Goal: Transaction & Acquisition: Purchase product/service

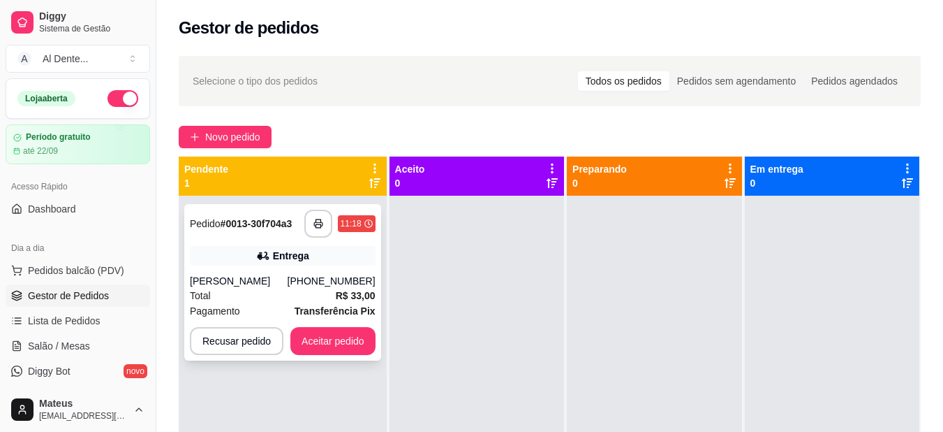
click at [314, 300] on div "Total R$ 33,00" at bounding box center [283, 295] width 186 height 15
click at [340, 353] on button "Aceitar pedido" at bounding box center [333, 341] width 82 height 27
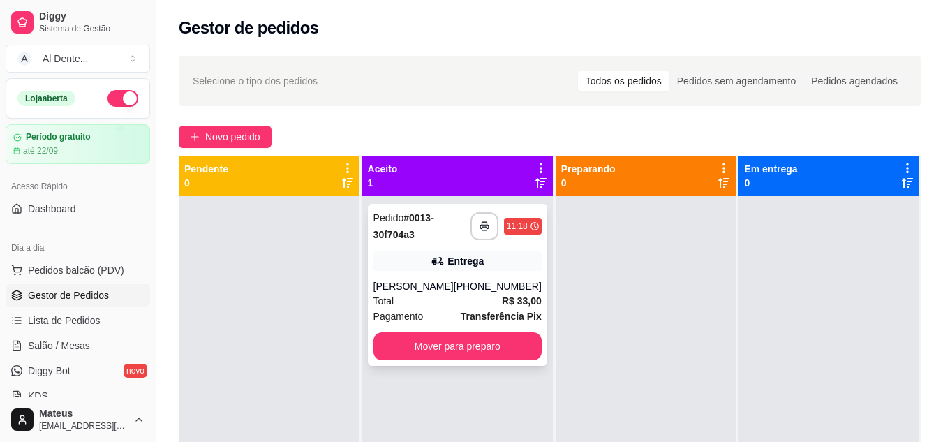
click at [476, 360] on div "**********" at bounding box center [457, 285] width 179 height 162
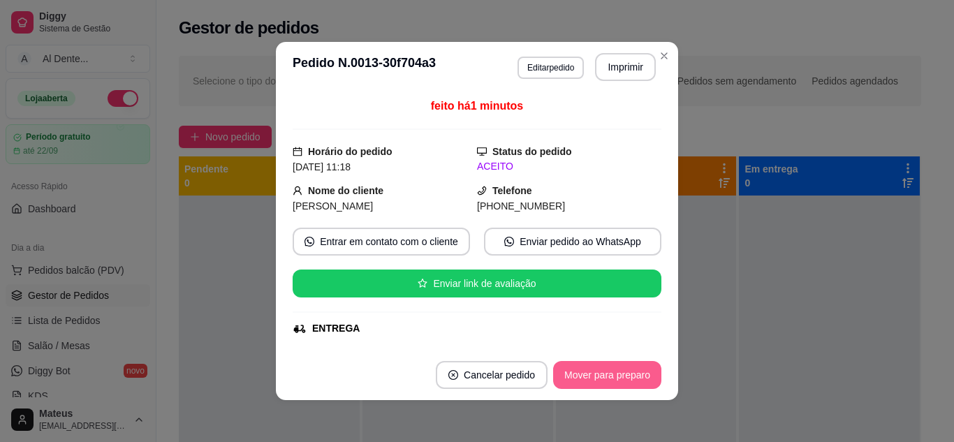
click at [630, 370] on button "Mover para preparo" at bounding box center [607, 375] width 108 height 28
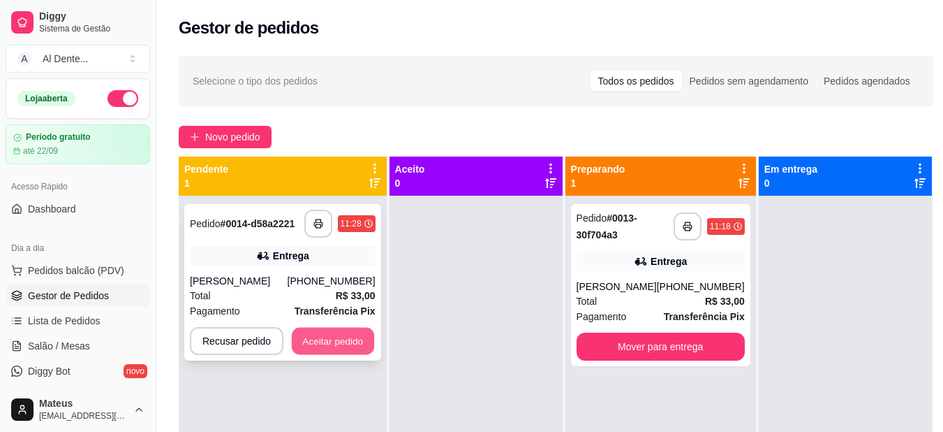
click at [338, 340] on button "Aceitar pedido" at bounding box center [333, 341] width 82 height 27
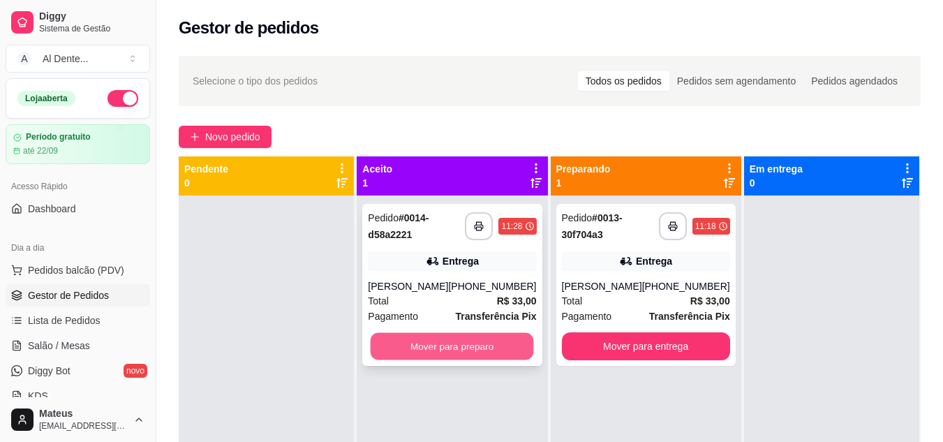
click at [489, 355] on button "Mover para preparo" at bounding box center [452, 346] width 163 height 27
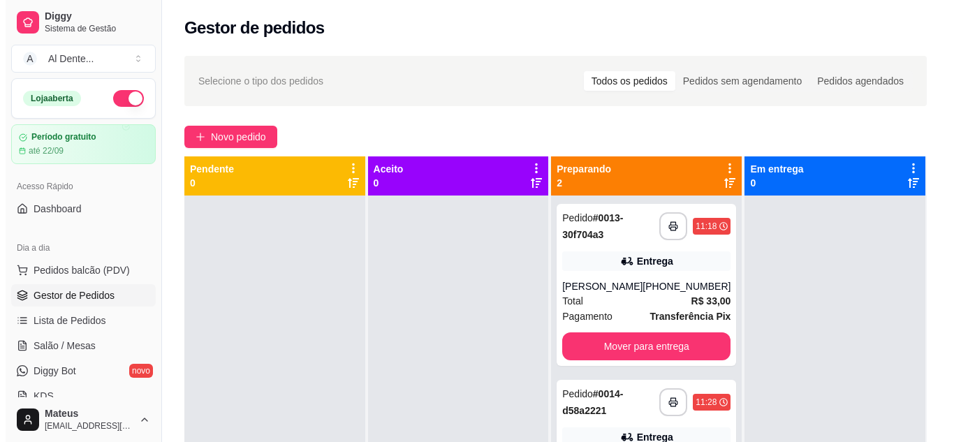
scroll to position [39, 0]
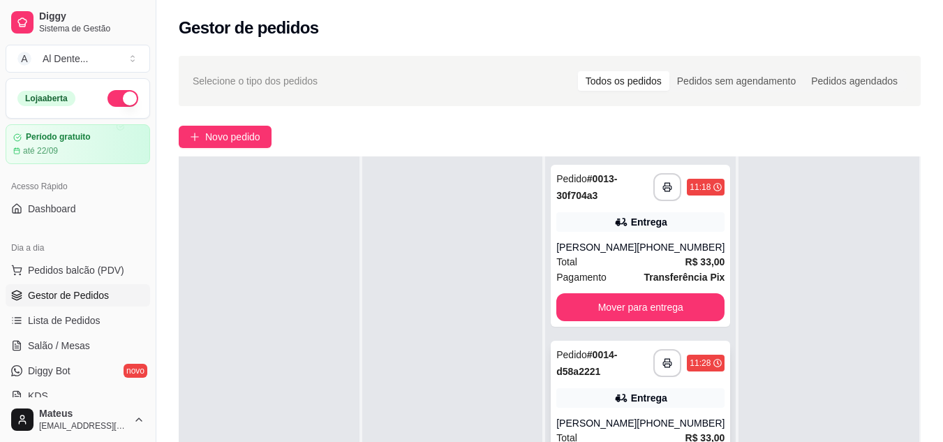
click at [593, 363] on div "Pedido # 0014-d58a2221" at bounding box center [605, 363] width 97 height 34
click at [648, 424] on div "[PHONE_NUMBER]" at bounding box center [681, 423] width 88 height 14
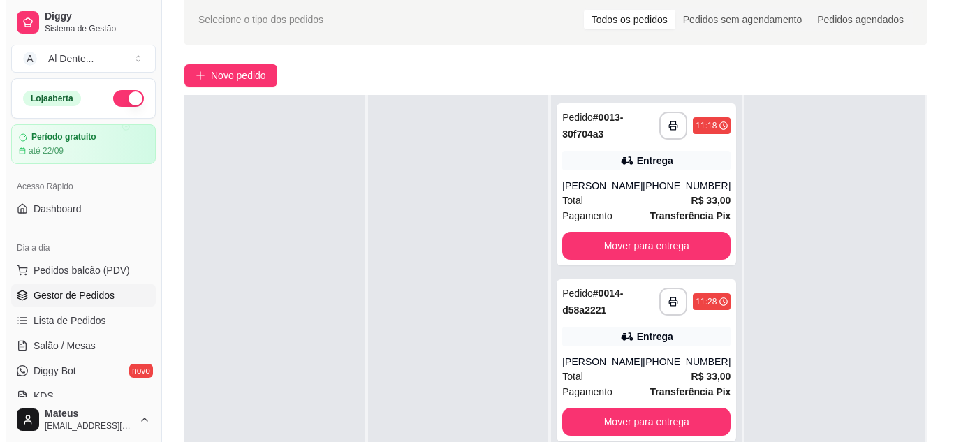
scroll to position [71, 0]
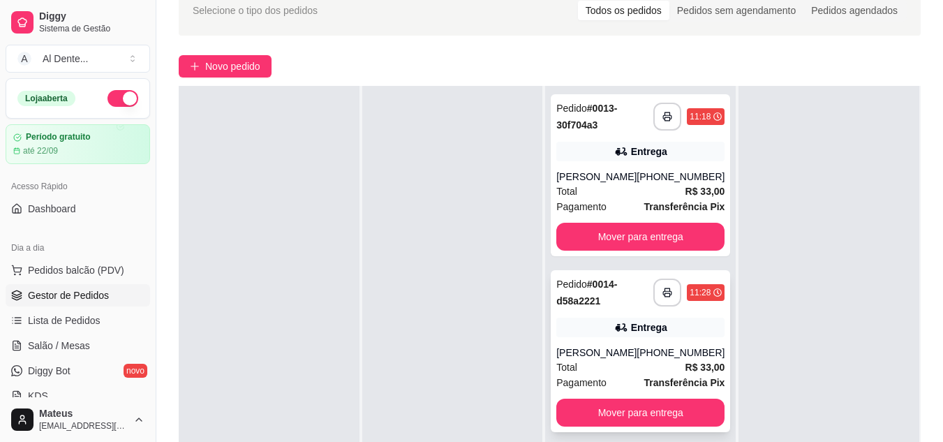
click at [686, 360] on span "R$ 33,00" at bounding box center [706, 367] width 40 height 15
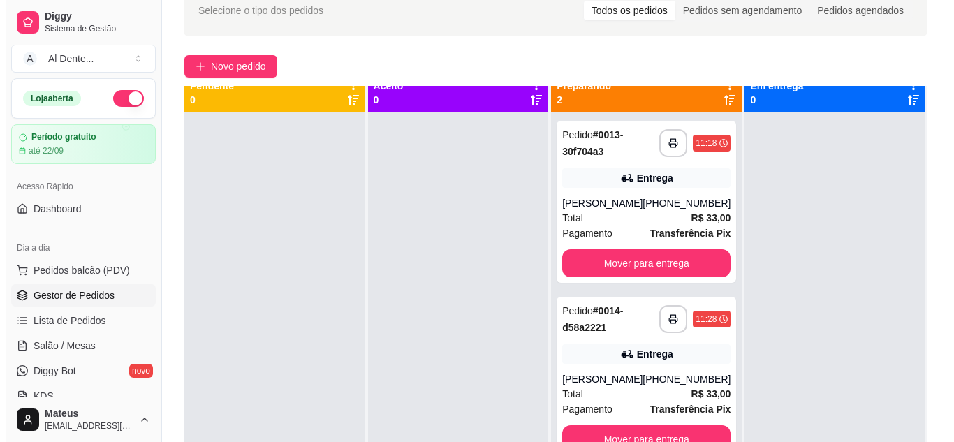
scroll to position [0, 0]
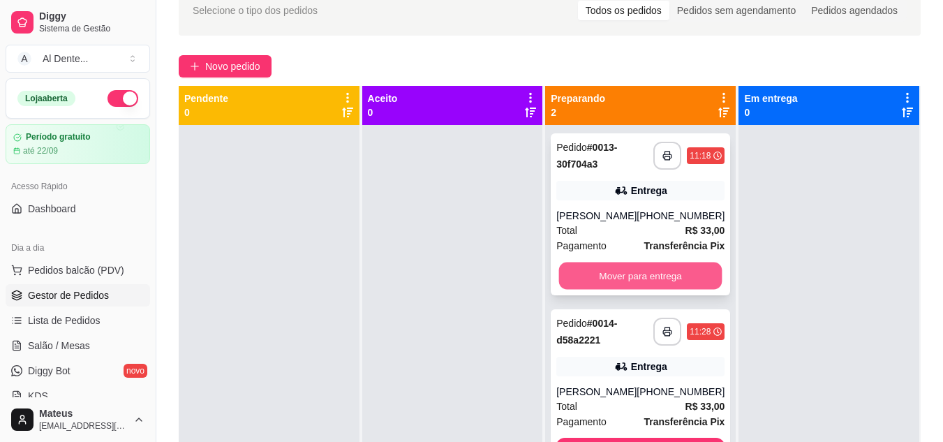
click at [680, 269] on button "Mover para entrega" at bounding box center [640, 276] width 163 height 27
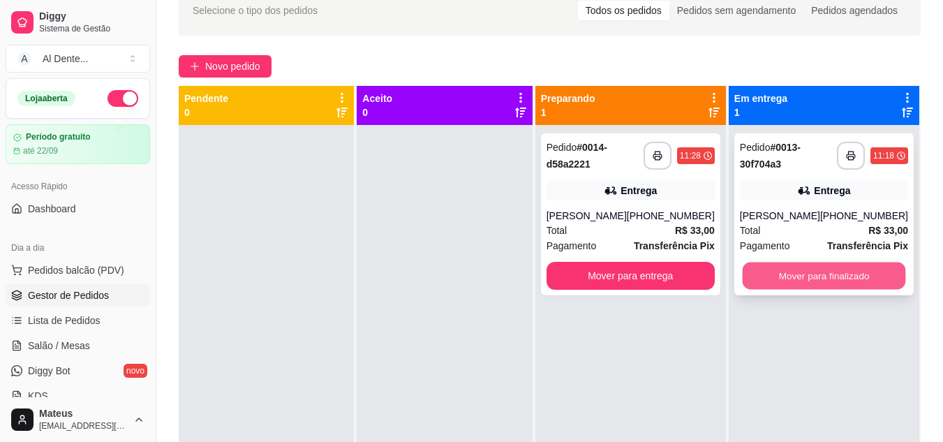
click at [785, 272] on button "Mover para finalizado" at bounding box center [823, 276] width 163 height 27
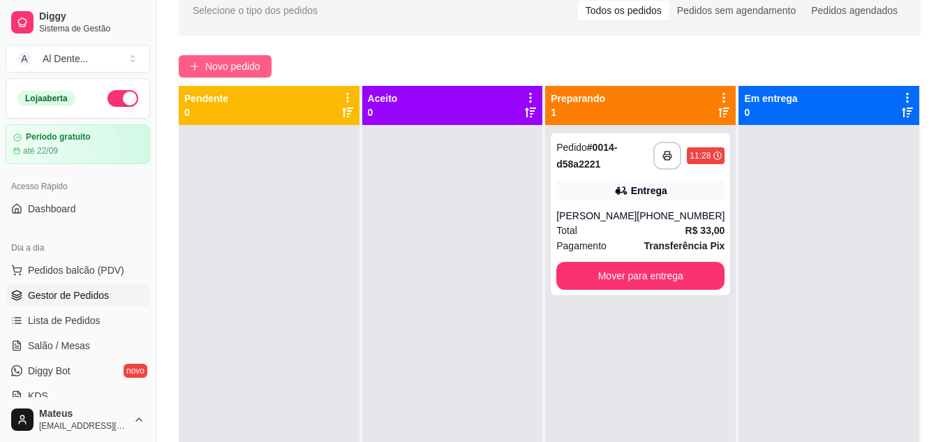
click at [193, 62] on icon "plus" at bounding box center [195, 66] width 10 height 10
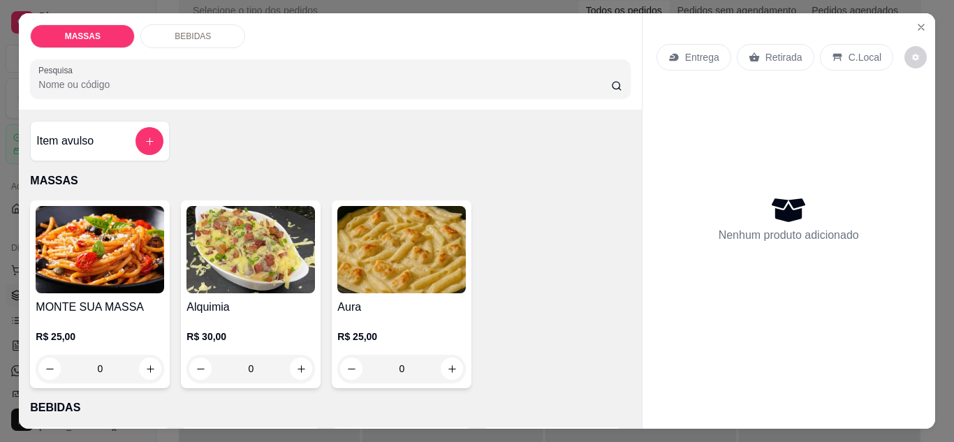
click at [145, 365] on div "0" at bounding box center [100, 369] width 128 height 28
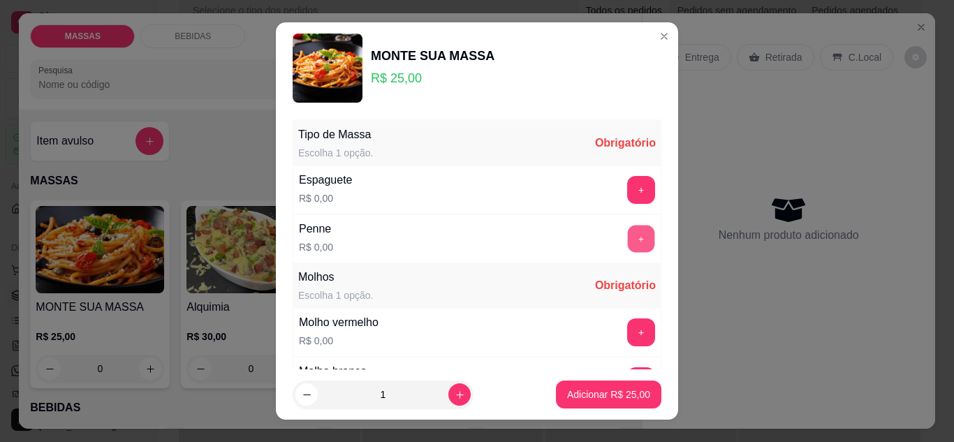
click at [628, 244] on button "+" at bounding box center [641, 239] width 27 height 27
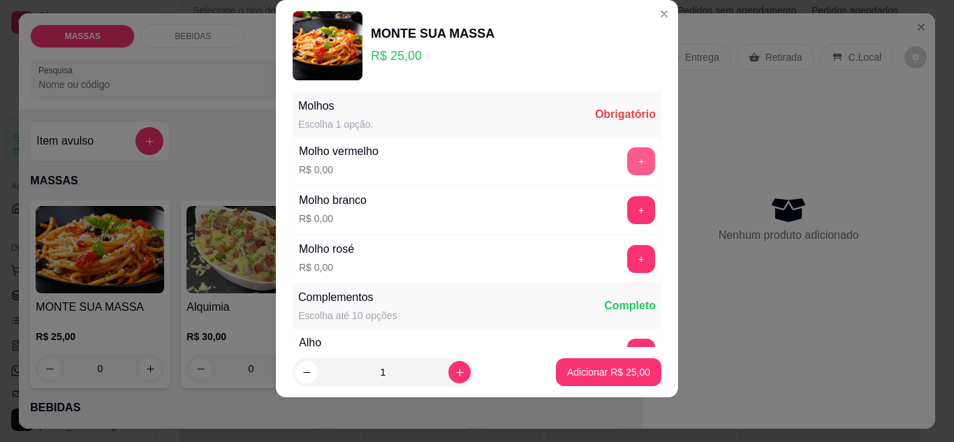
scroll to position [149, 0]
click at [628, 210] on button "+" at bounding box center [641, 209] width 27 height 27
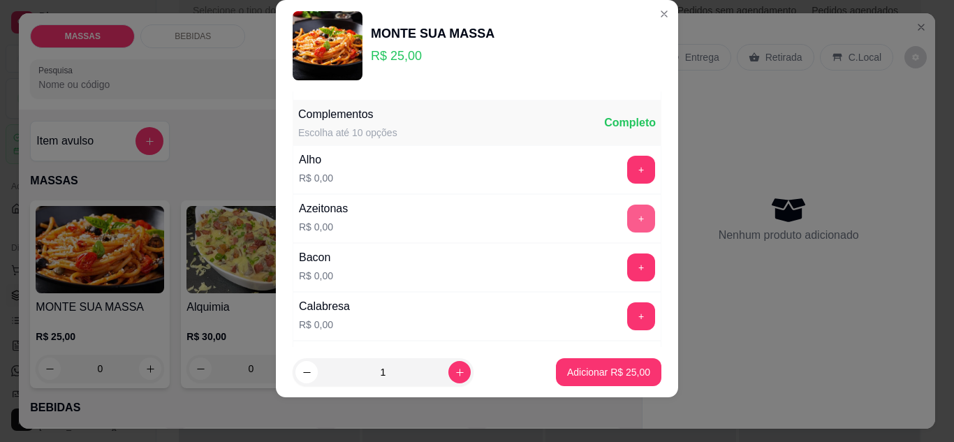
scroll to position [341, 0]
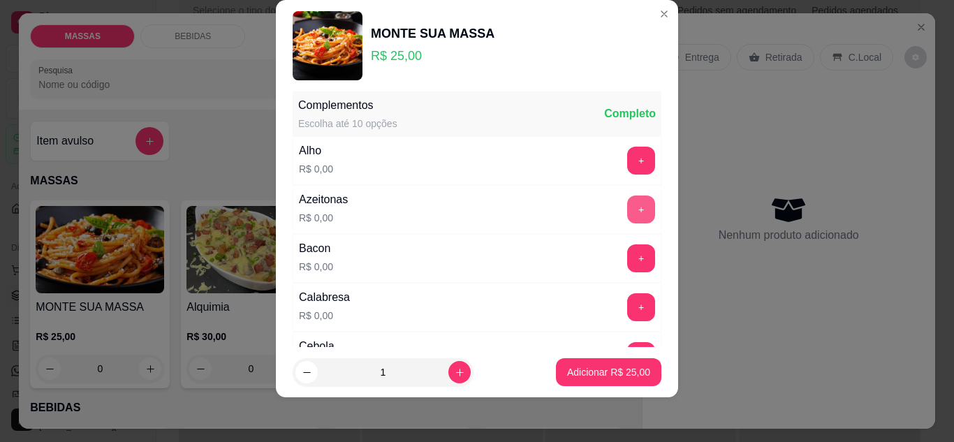
click at [627, 207] on button "+" at bounding box center [641, 210] width 28 height 28
click at [628, 252] on button "+" at bounding box center [641, 258] width 27 height 27
click at [628, 307] on button "+" at bounding box center [641, 307] width 27 height 27
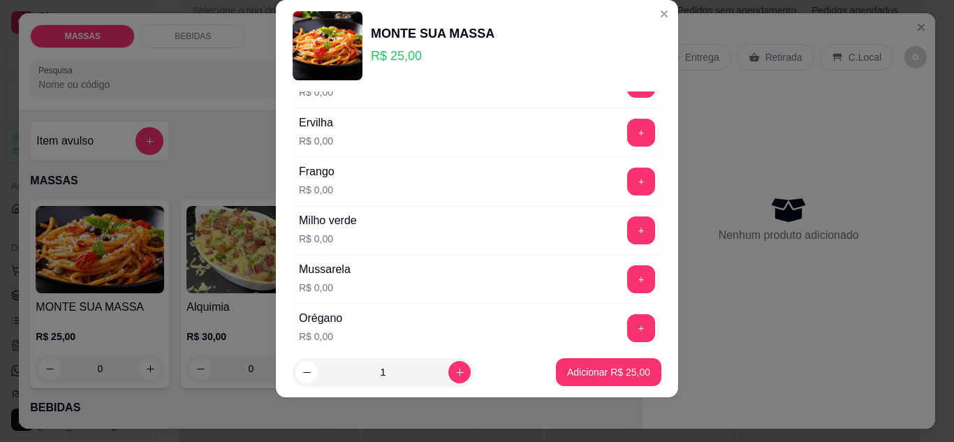
scroll to position [702, 0]
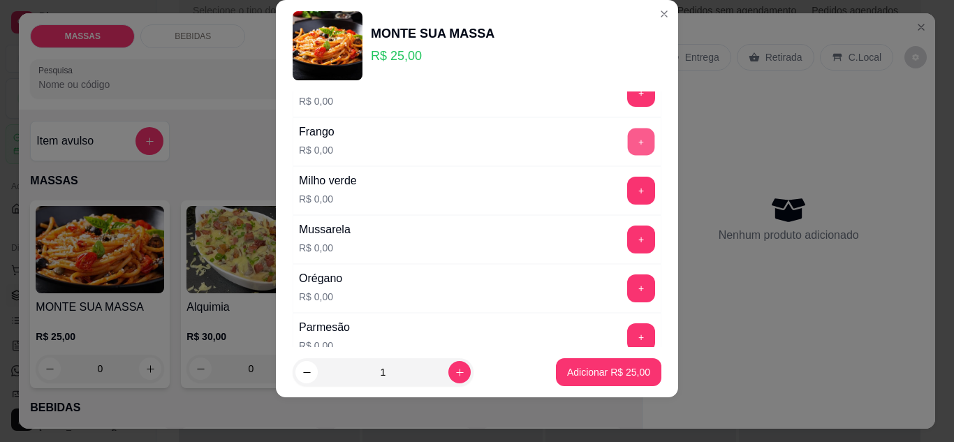
click at [628, 147] on button "+" at bounding box center [641, 141] width 27 height 27
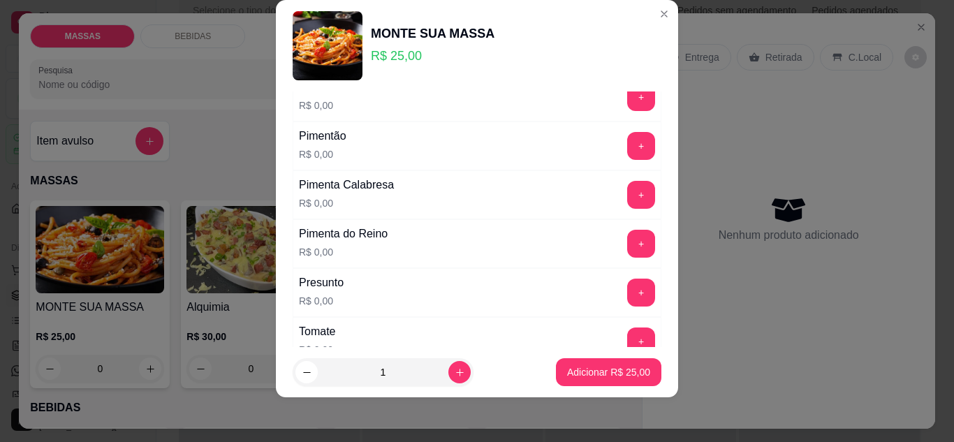
scroll to position [986, 0]
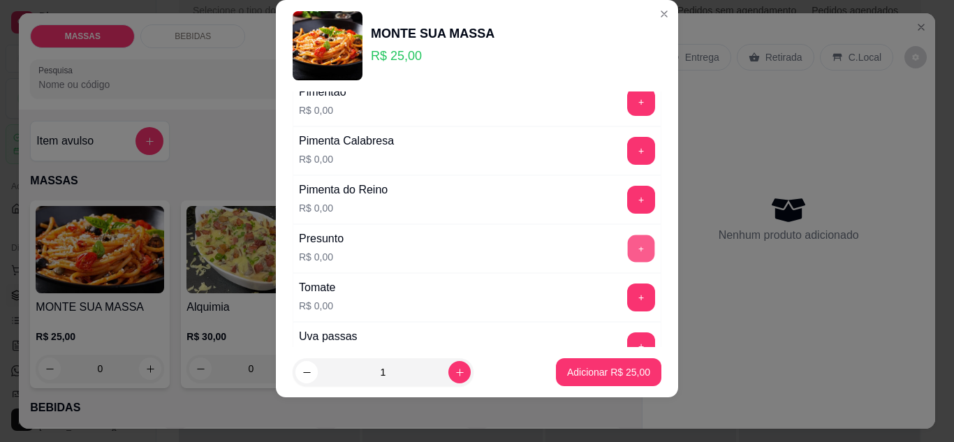
click at [628, 256] on button "+" at bounding box center [641, 248] width 27 height 27
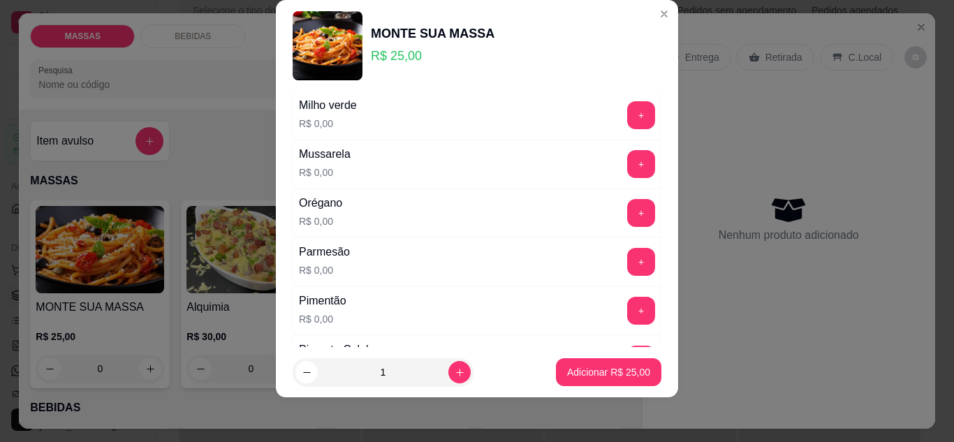
scroll to position [768, 0]
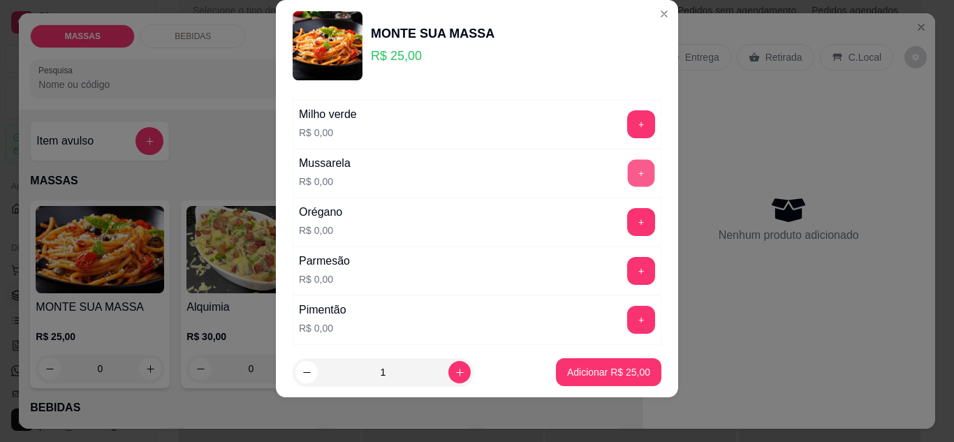
click at [628, 168] on button "+" at bounding box center [641, 173] width 27 height 27
click at [627, 127] on button "+" at bounding box center [641, 124] width 28 height 28
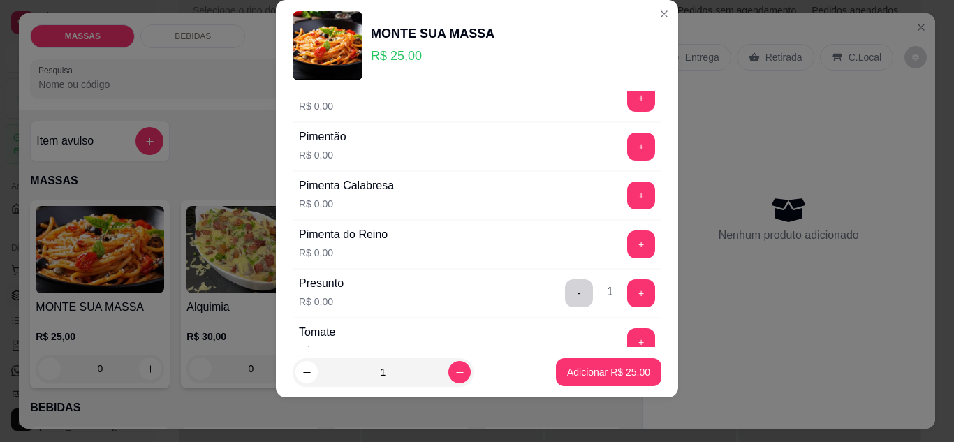
scroll to position [924, 0]
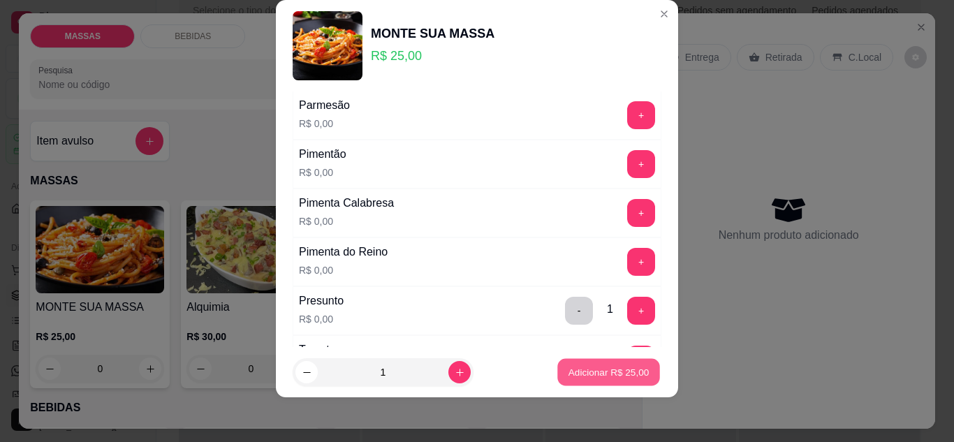
click at [593, 380] on button "Adicionar R$ 25,00" at bounding box center [608, 372] width 103 height 27
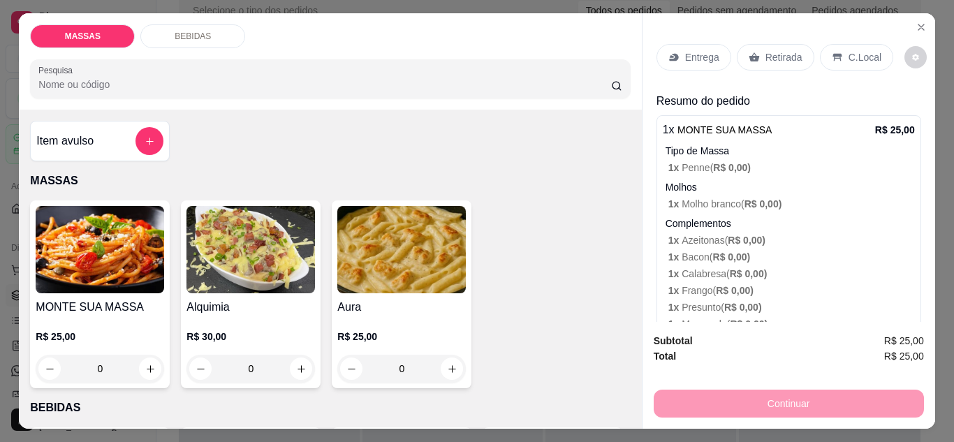
click at [684, 59] on div "Entrega" at bounding box center [693, 57] width 75 height 27
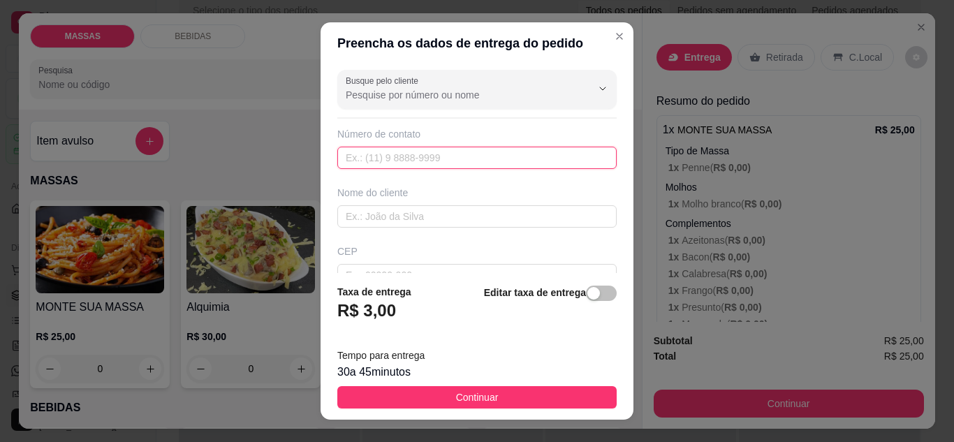
click at [458, 156] on input "text" at bounding box center [476, 158] width 279 height 22
type input "[PHONE_NUMBER]"
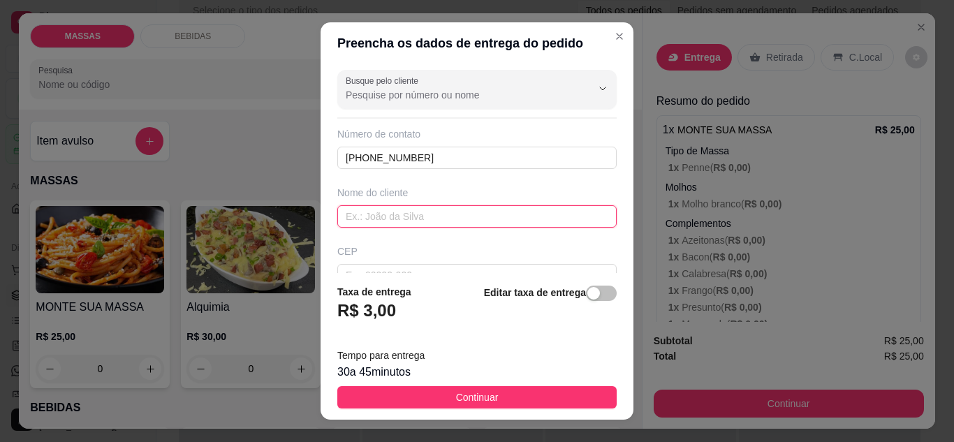
click at [444, 223] on input "text" at bounding box center [476, 216] width 279 height 22
type input "Duda"
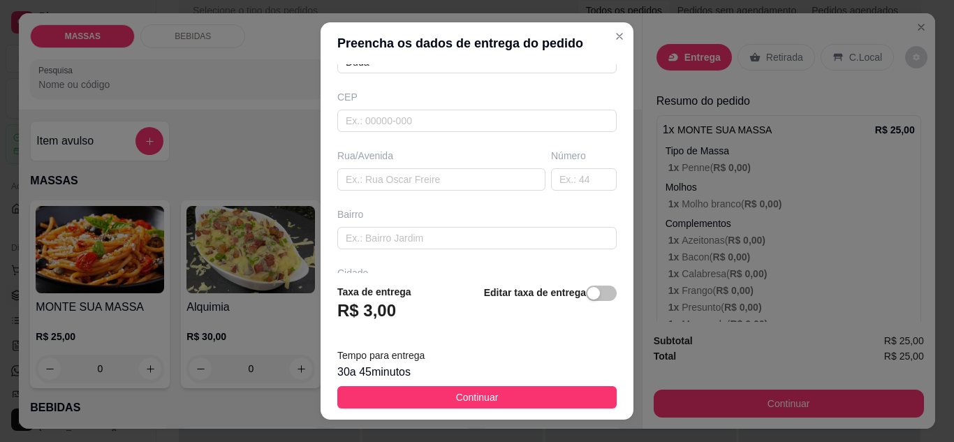
scroll to position [159, 0]
click at [399, 170] on input "text" at bounding box center [441, 174] width 208 height 22
type input "Beira Rio"
click at [417, 226] on input "text" at bounding box center [476, 233] width 279 height 22
type input "Proximo a beto de lero casa"
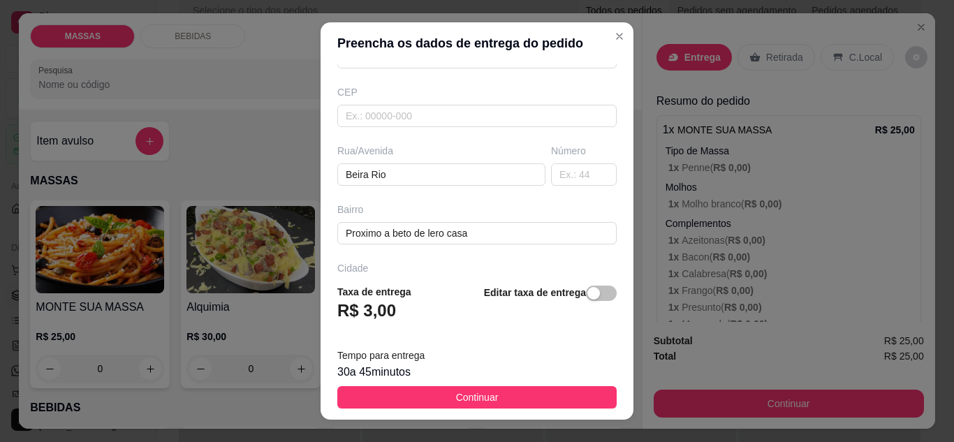
scroll to position [261, 0]
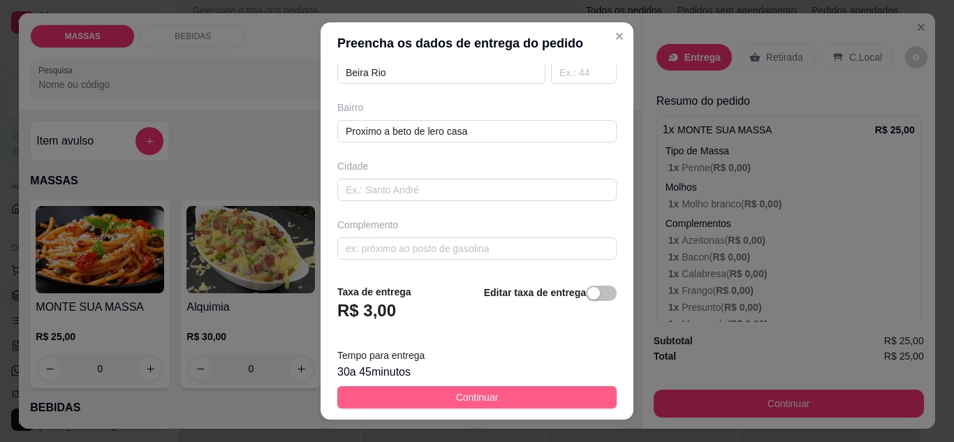
click at [495, 396] on button "Continuar" at bounding box center [476, 397] width 279 height 22
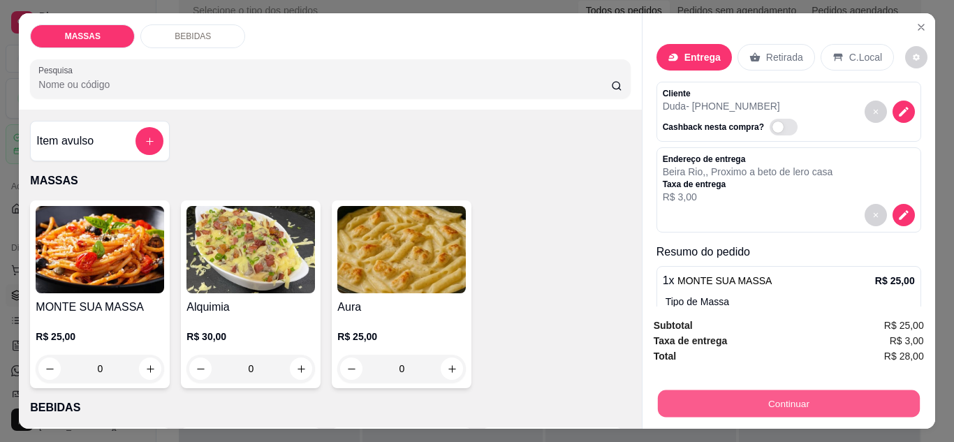
click at [792, 400] on button "Continuar" at bounding box center [788, 403] width 262 height 27
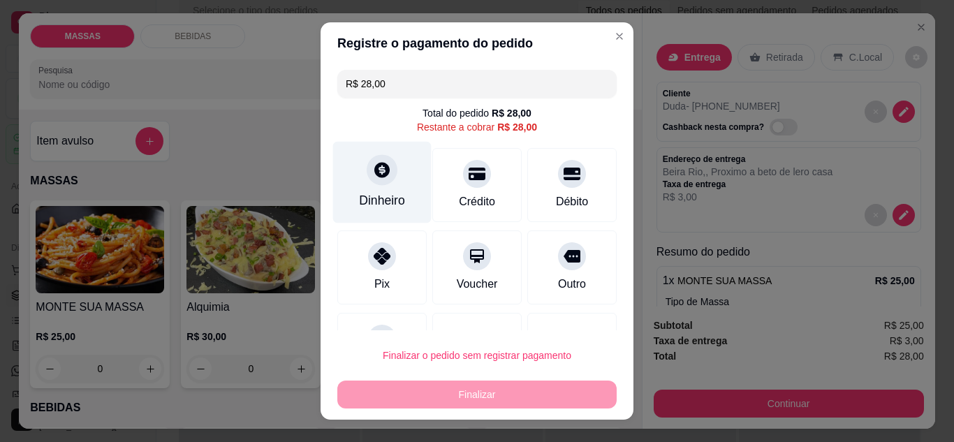
click at [395, 177] on div "Dinheiro" at bounding box center [382, 182] width 98 height 82
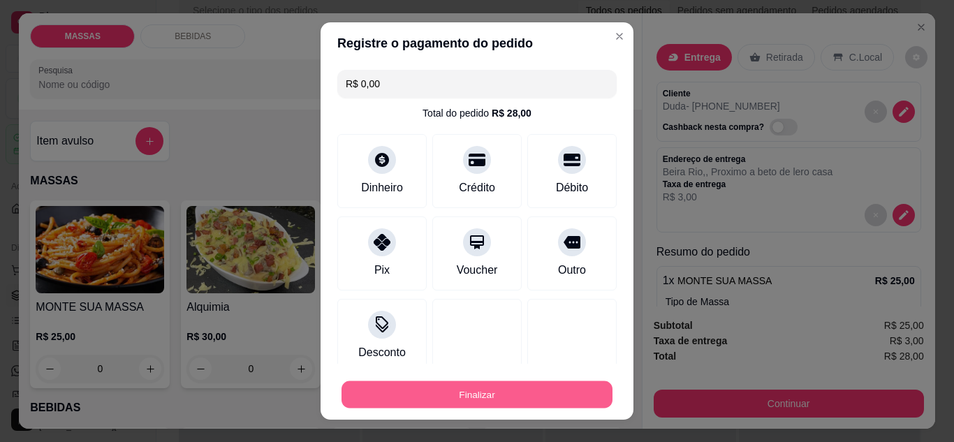
click at [518, 388] on button "Finalizar" at bounding box center [476, 394] width 271 height 27
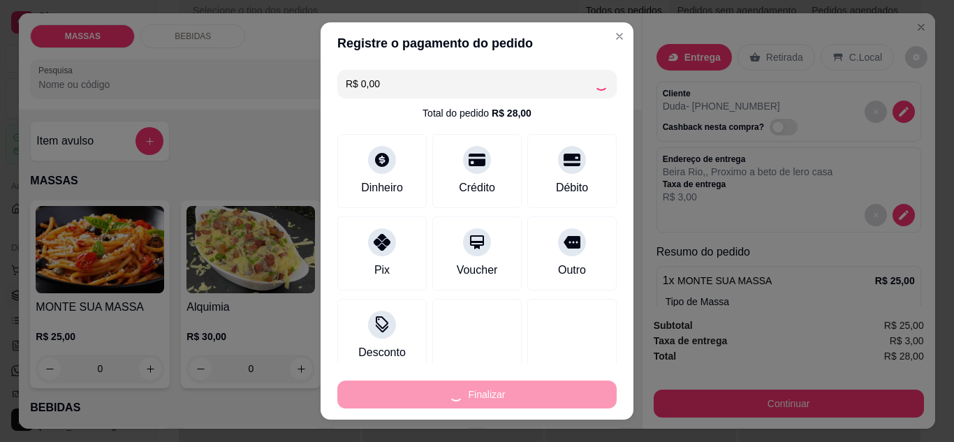
type input "-R$ 28,00"
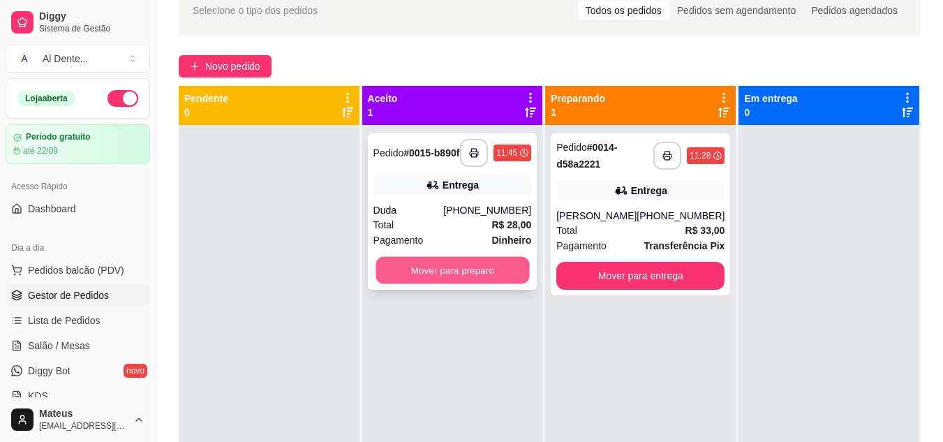
click at [442, 283] on button "Mover para preparo" at bounding box center [453, 270] width 154 height 27
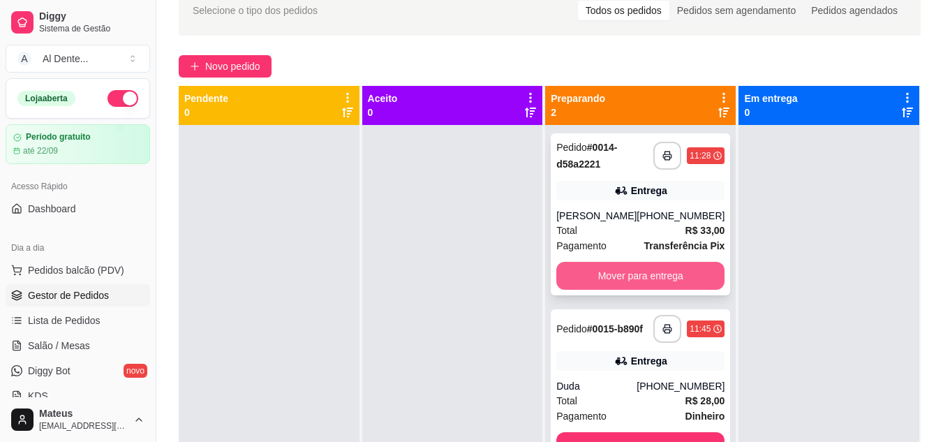
click at [654, 278] on button "Mover para entrega" at bounding box center [641, 276] width 168 height 28
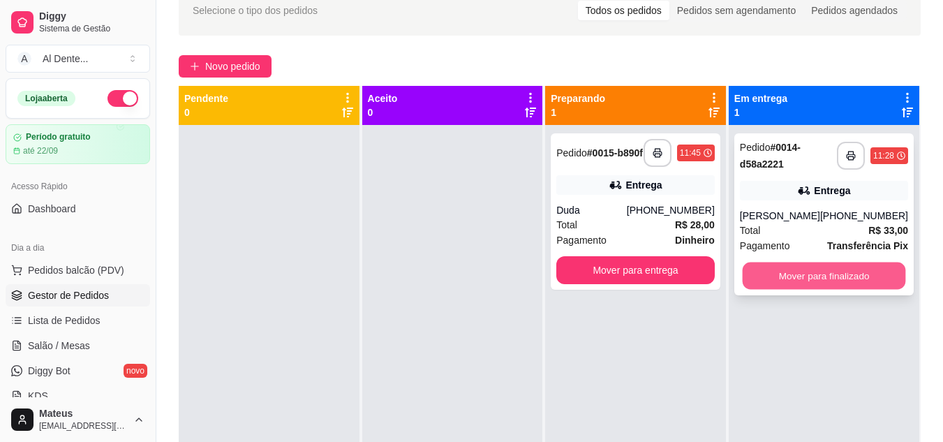
click at [851, 268] on button "Mover para finalizado" at bounding box center [823, 276] width 163 height 27
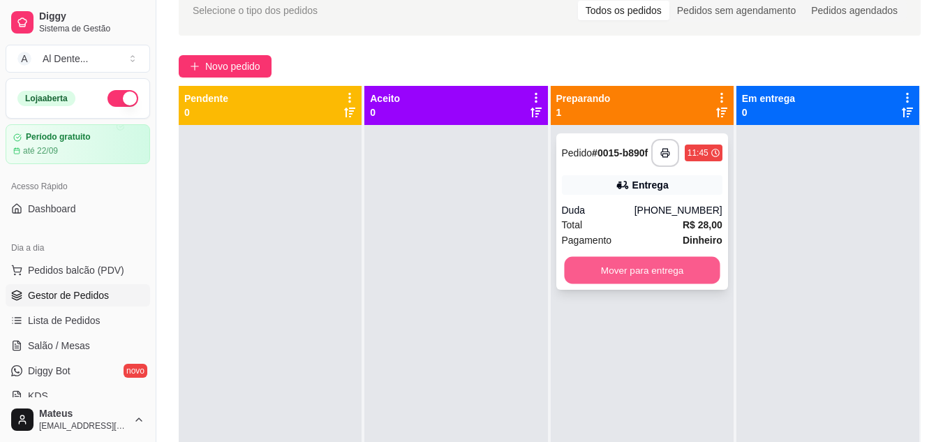
click at [624, 277] on button "Mover para entrega" at bounding box center [642, 270] width 156 height 27
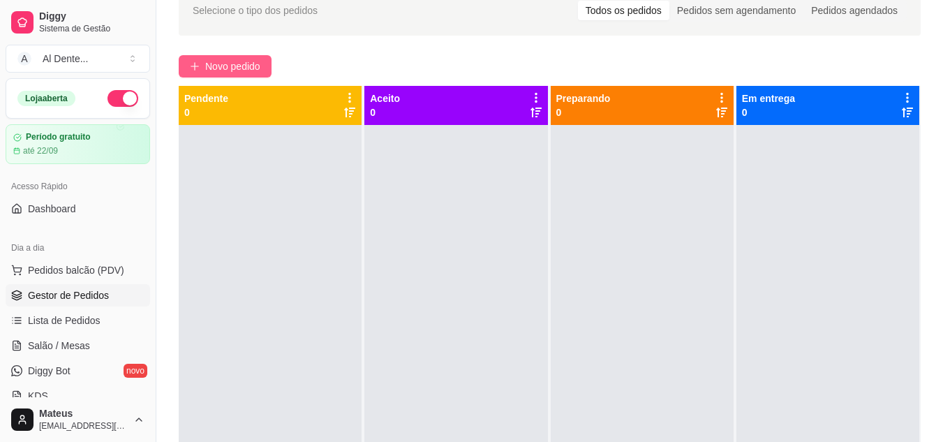
click at [233, 70] on span "Novo pedido" at bounding box center [232, 66] width 55 height 15
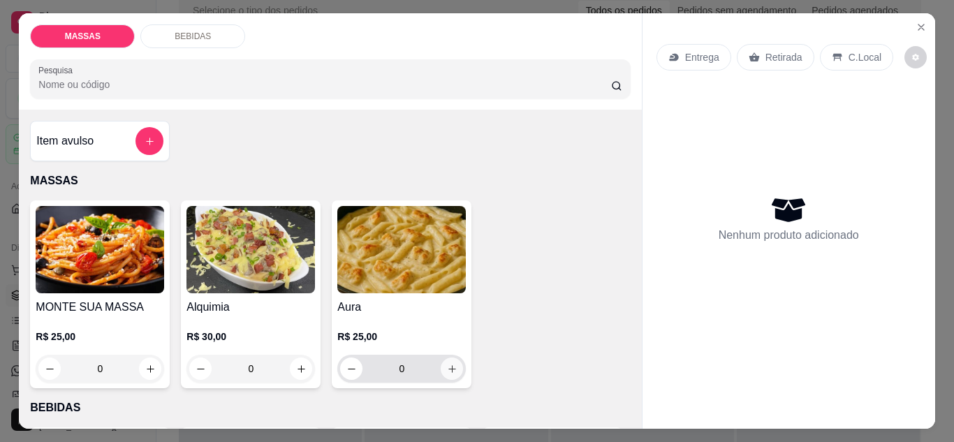
click at [448, 364] on icon "increase-product-quantity" at bounding box center [452, 369] width 10 height 10
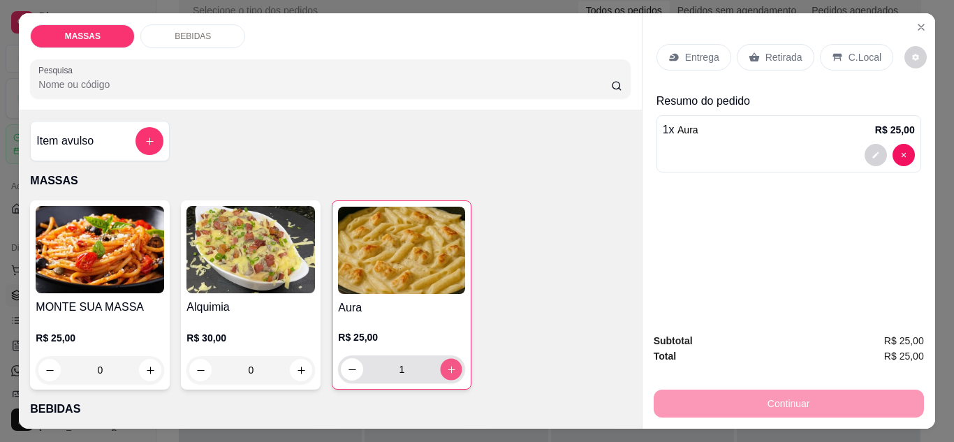
click at [448, 365] on icon "increase-product-quantity" at bounding box center [451, 370] width 10 height 10
type input "2"
click at [686, 50] on p "Entrega" at bounding box center [702, 57] width 34 height 14
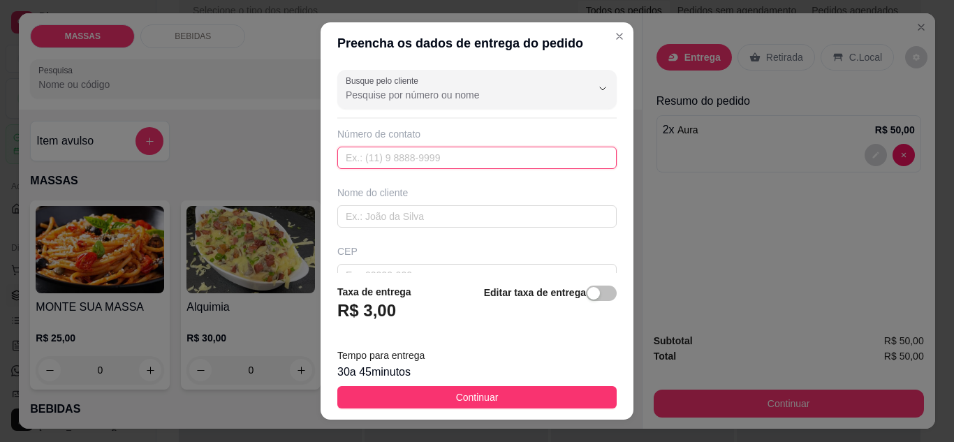
click at [476, 159] on input "text" at bounding box center [476, 158] width 279 height 22
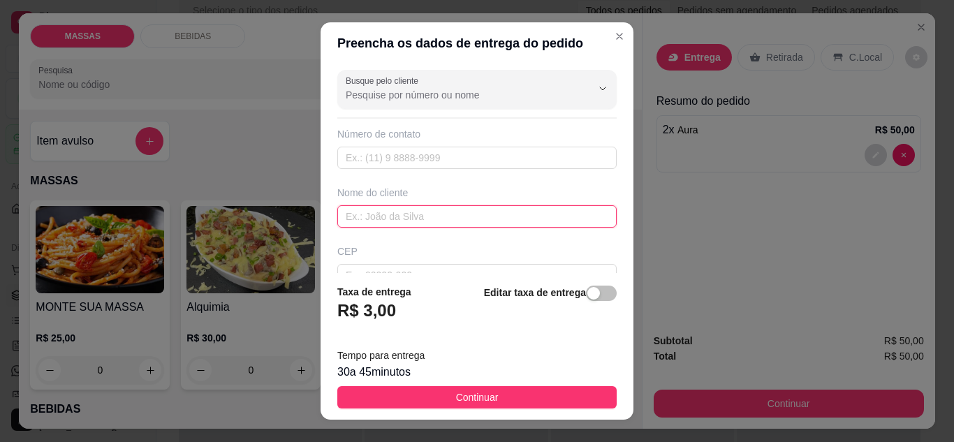
click at [443, 210] on input "text" at bounding box center [476, 216] width 279 height 22
type input "[PERSON_NAME]"
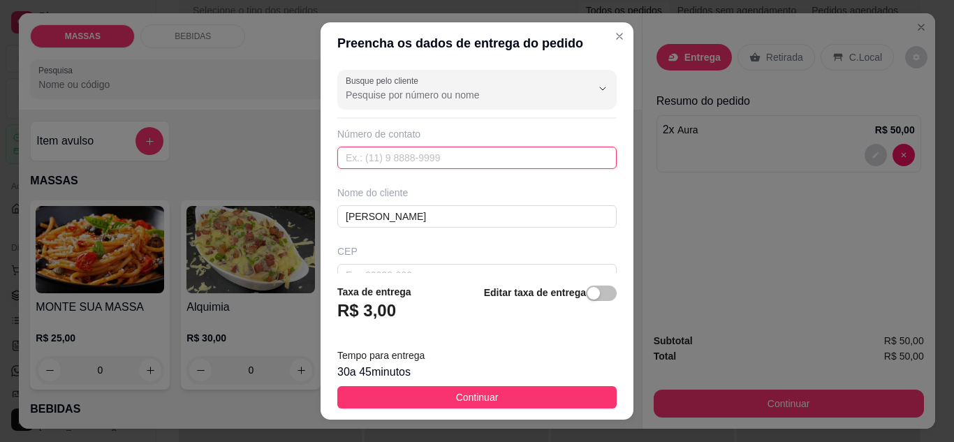
click at [402, 161] on input "text" at bounding box center [476, 158] width 279 height 22
click at [464, 147] on input "759" at bounding box center [476, 158] width 279 height 22
type input "[PHONE_NUMBER]"
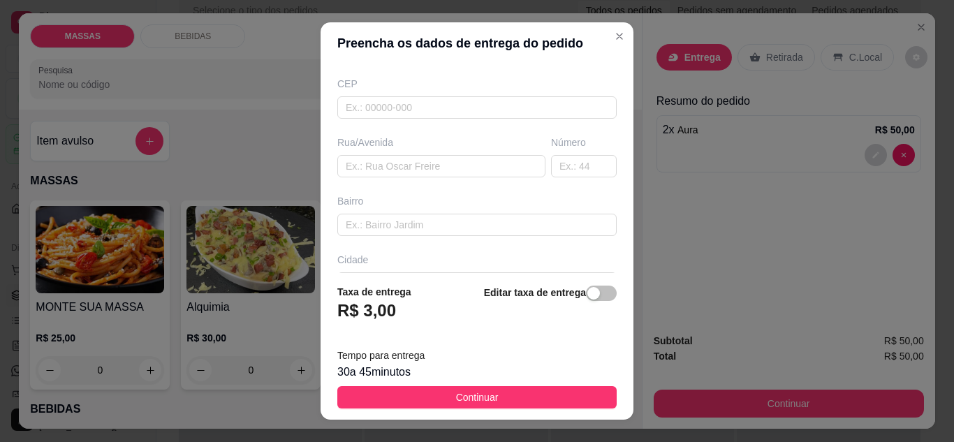
scroll to position [170, 0]
click at [448, 163] on input "text" at bounding box center [441, 163] width 208 height 22
type input "Rua projetada A"
click at [460, 209] on div "Bairro" at bounding box center [477, 212] width 285 height 42
click at [460, 215] on input "text" at bounding box center [476, 222] width 279 height 22
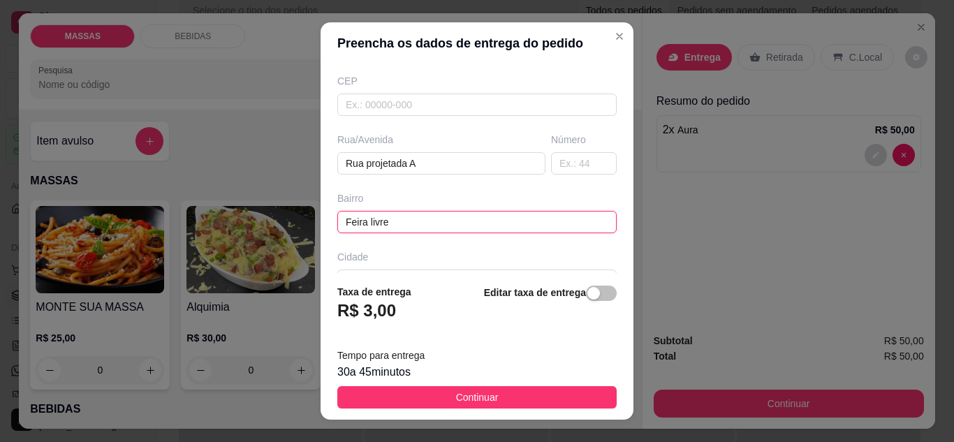
type input "Feira livre"
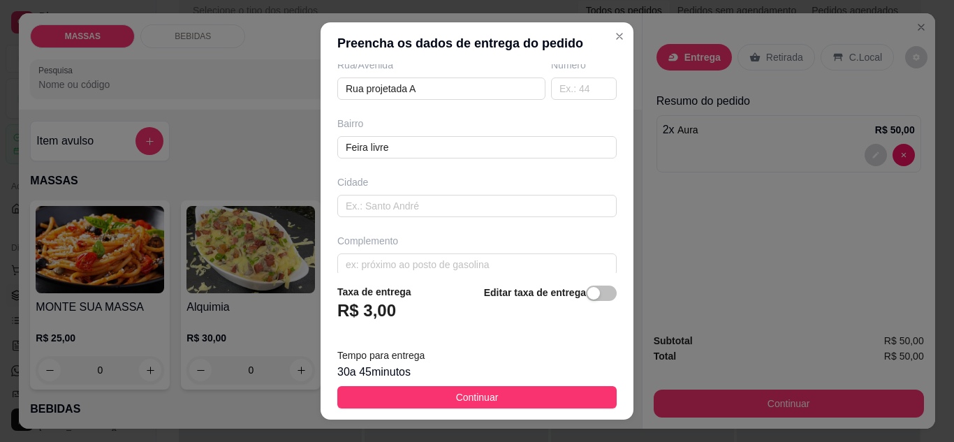
scroll to position [261, 0]
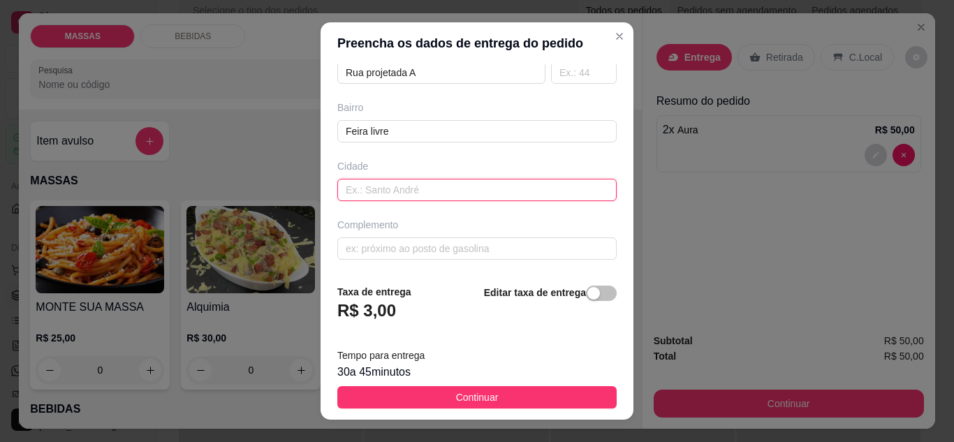
click at [440, 181] on input "text" at bounding box center [476, 190] width 279 height 22
type input "i"
type input "Jiquiriçá"
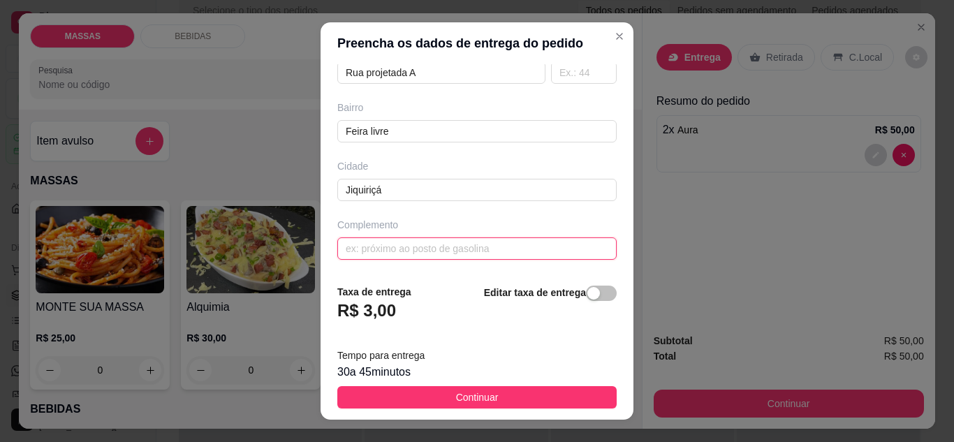
click at [415, 249] on input "text" at bounding box center [476, 248] width 279 height 22
type input "ao lado de [PERSON_NAME]"
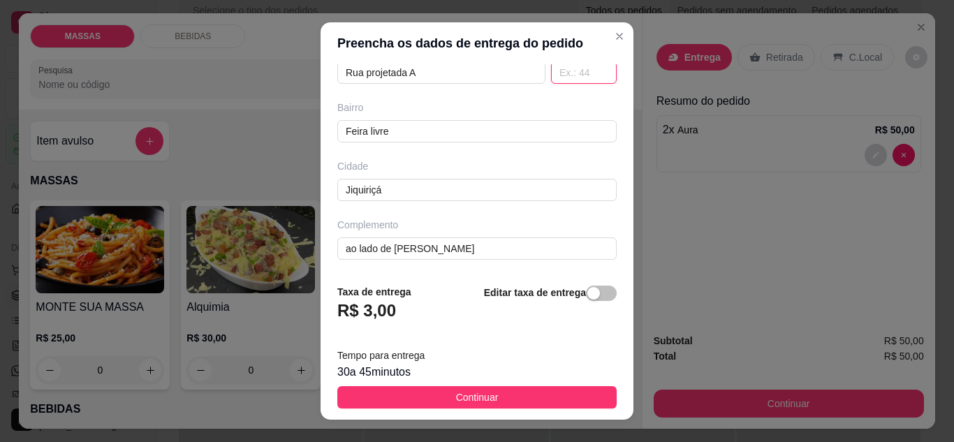
click at [573, 78] on input "text" at bounding box center [584, 72] width 66 height 22
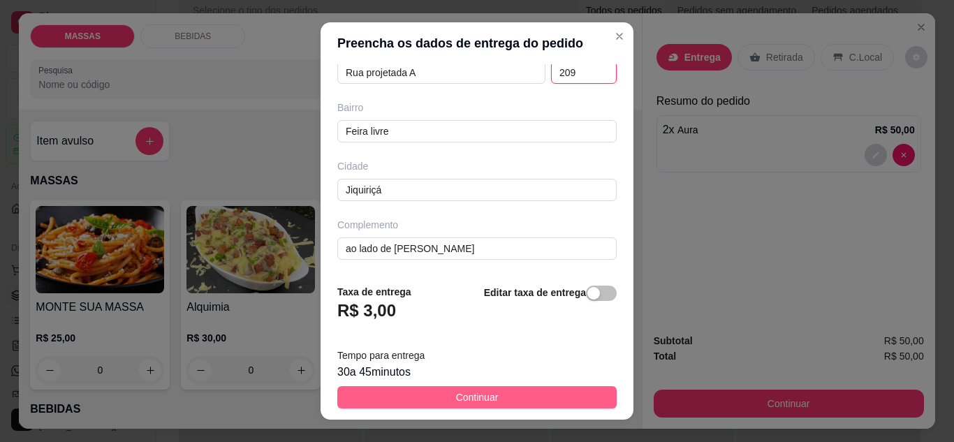
type input "209"
click at [555, 392] on button "Continuar" at bounding box center [476, 397] width 279 height 22
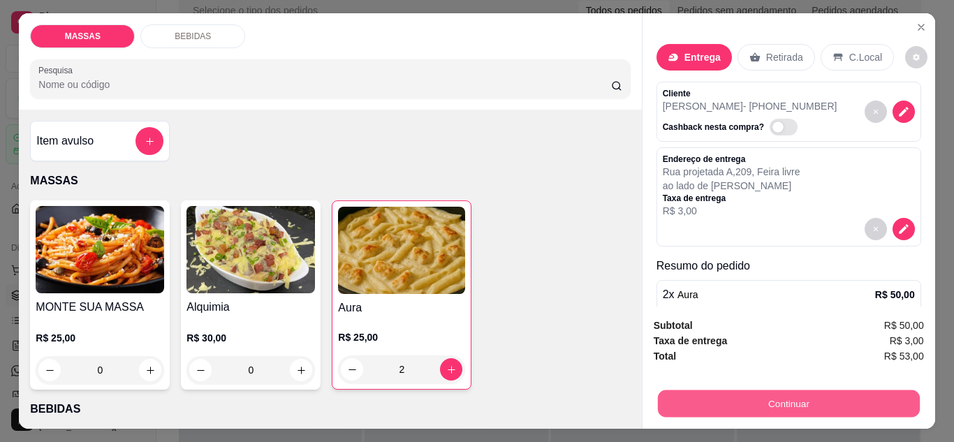
click at [800, 397] on button "Continuar" at bounding box center [788, 403] width 262 height 27
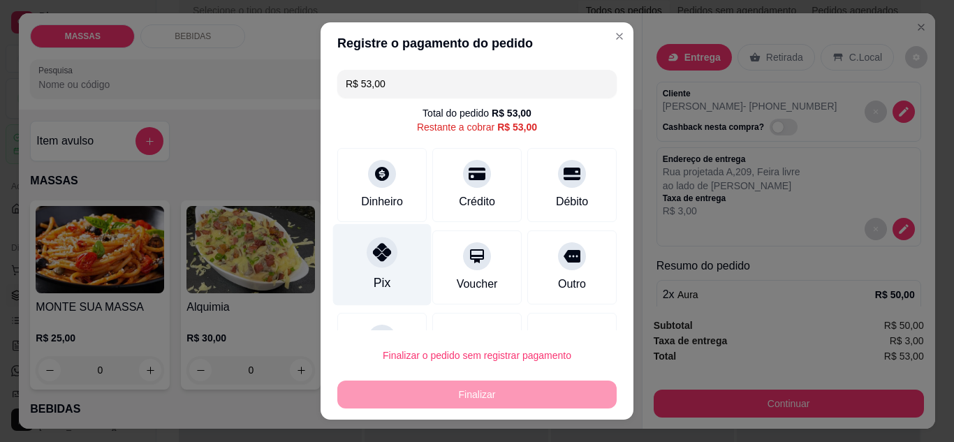
click at [365, 282] on div "Pix" at bounding box center [382, 264] width 98 height 82
type input "R$ 0,00"
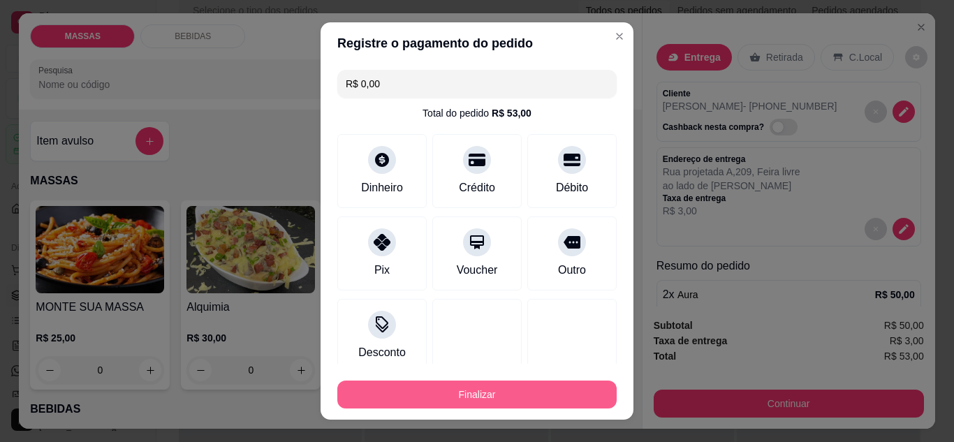
click at [446, 392] on button "Finalizar" at bounding box center [476, 395] width 279 height 28
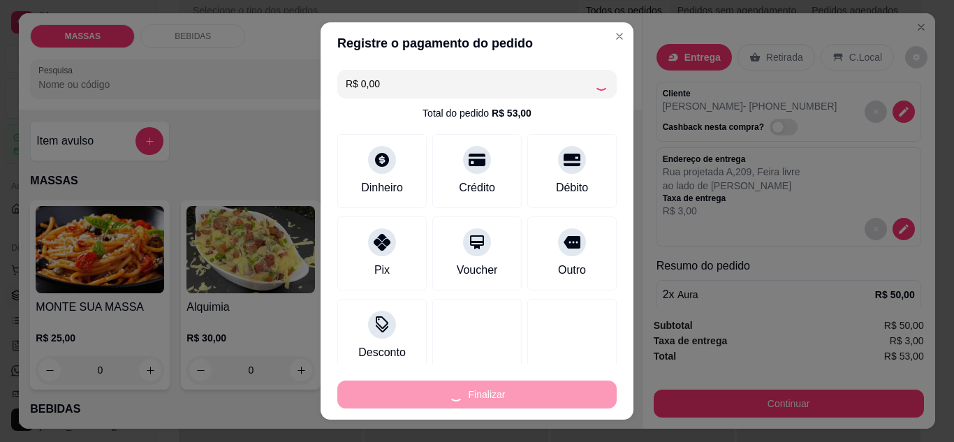
type input "0"
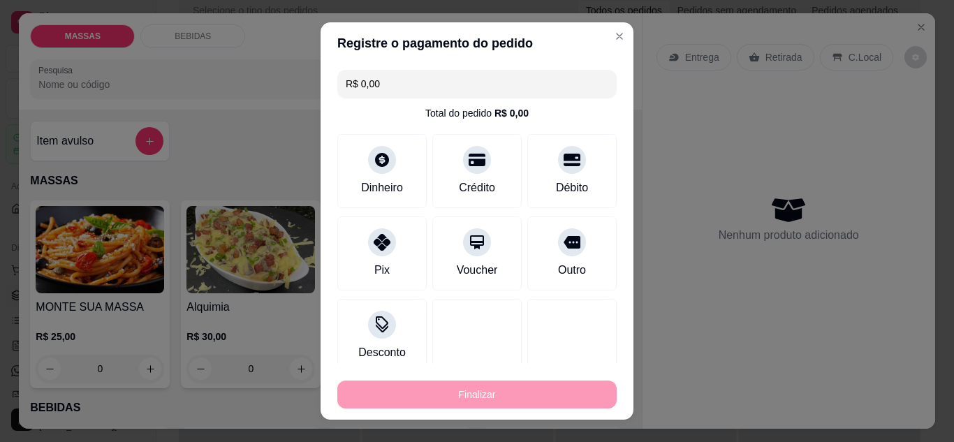
type input "-R$ 53,00"
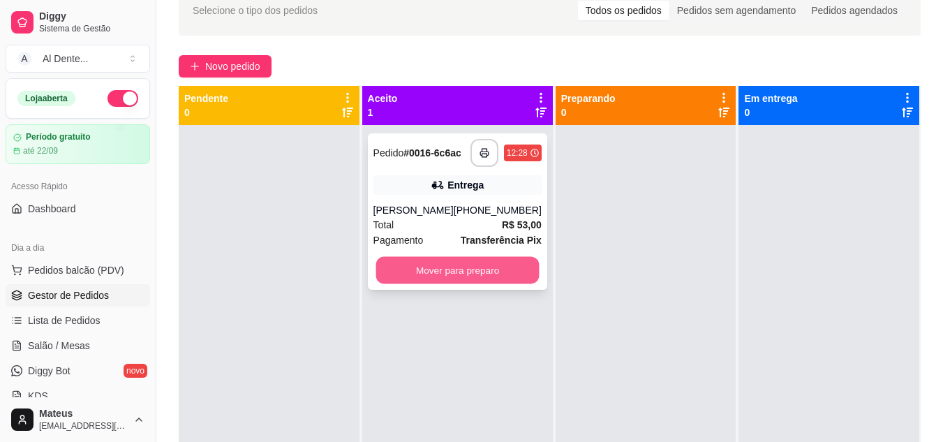
click at [472, 265] on button "Mover para preparo" at bounding box center [457, 270] width 163 height 27
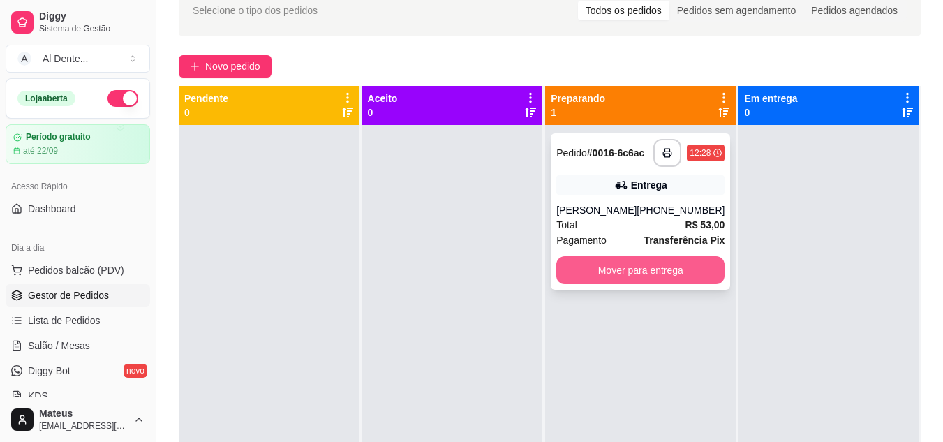
click at [647, 267] on button "Mover para entrega" at bounding box center [641, 270] width 168 height 28
